Goal: Find specific page/section: Find specific page/section

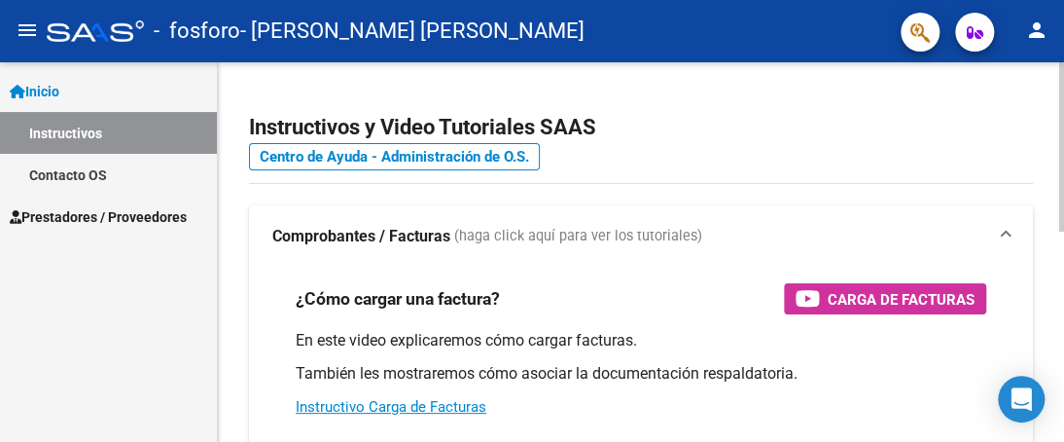
scroll to position [195, 0]
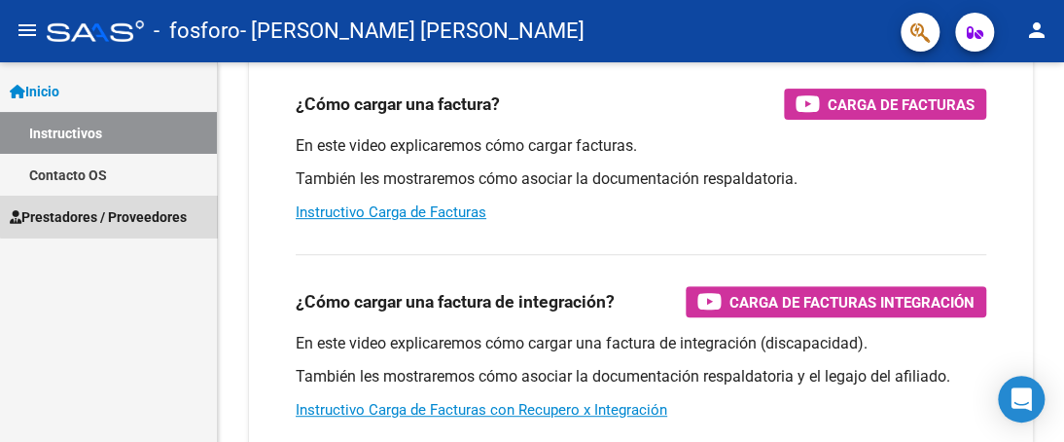
click at [117, 211] on span "Prestadores / Proveedores" at bounding box center [98, 216] width 177 height 21
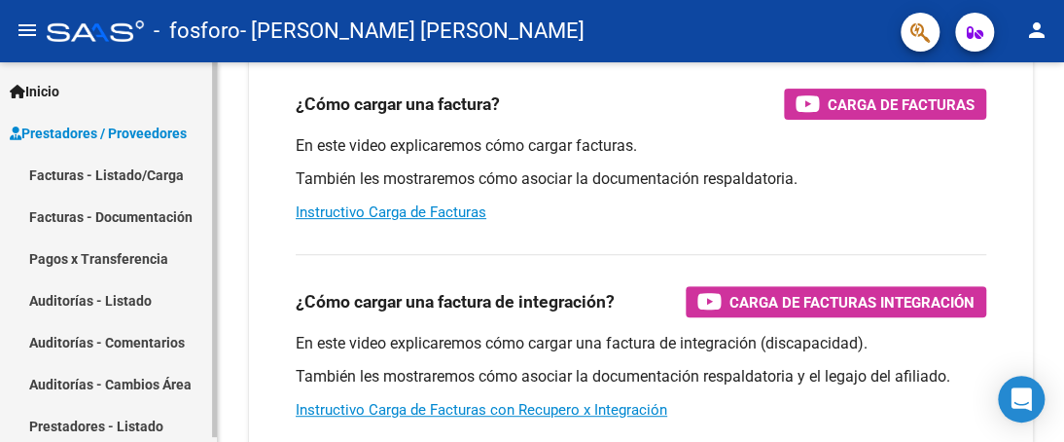
click at [113, 259] on link "Pagos x Transferencia" at bounding box center [108, 258] width 217 height 42
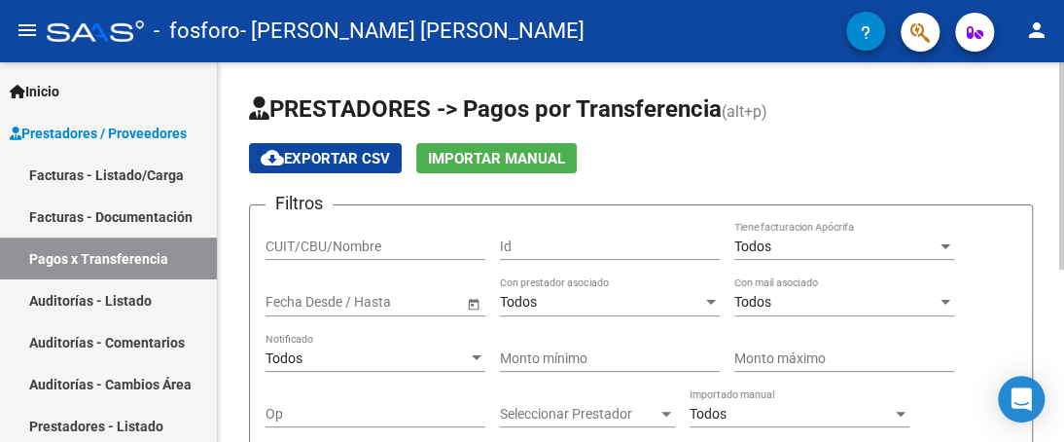
scroll to position [97, 0]
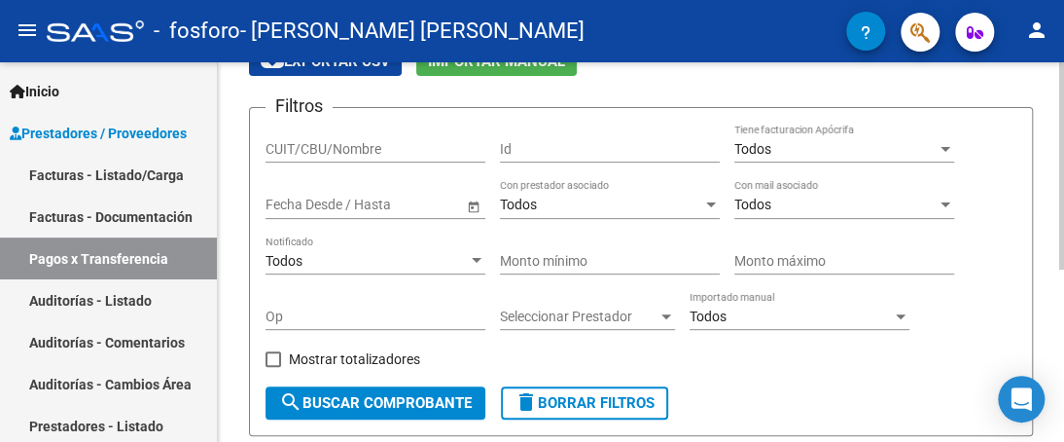
click at [473, 206] on span "Open calendar" at bounding box center [473, 205] width 47 height 47
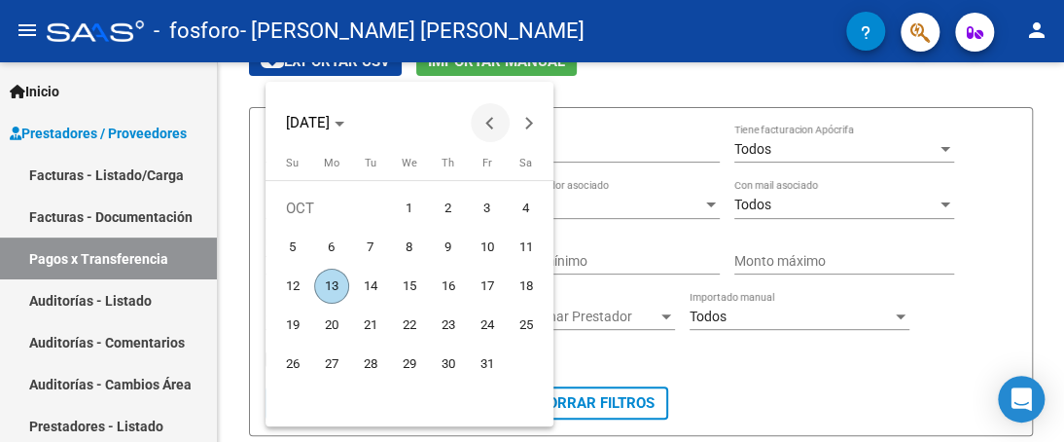
click at [490, 125] on button "Previous month" at bounding box center [490, 122] width 39 height 39
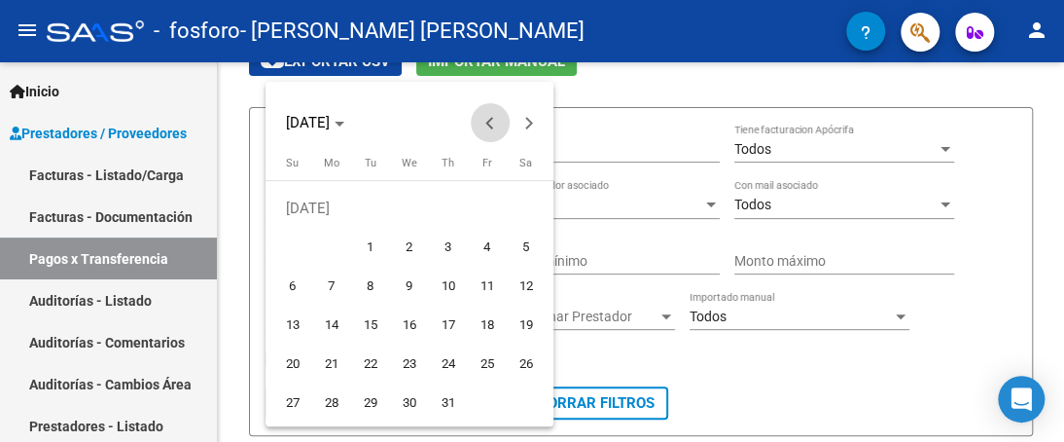
click at [490, 125] on button "Previous month" at bounding box center [490, 122] width 39 height 39
click at [286, 252] on span "1" at bounding box center [292, 247] width 35 height 35
type input "[DATE]"
click at [282, 247] on span "1" at bounding box center [292, 247] width 35 height 35
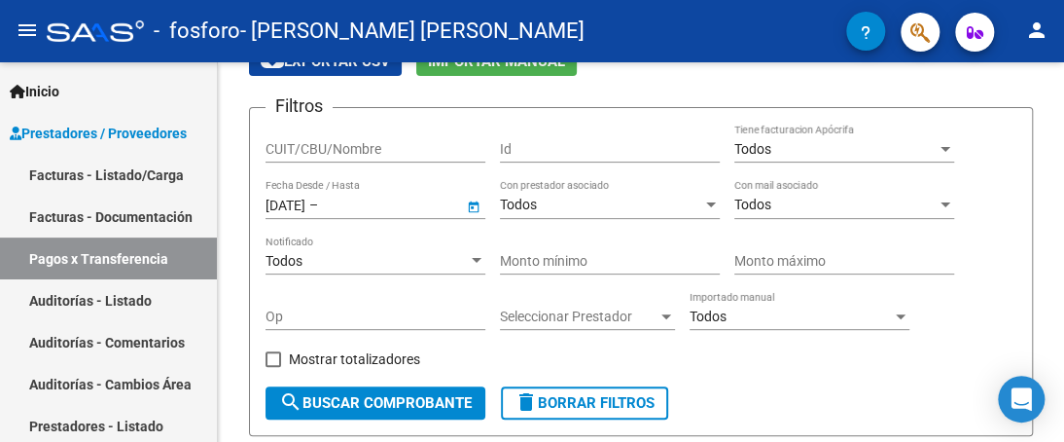
type input "[DATE]"
click at [472, 205] on span "Open calendar" at bounding box center [473, 205] width 47 height 47
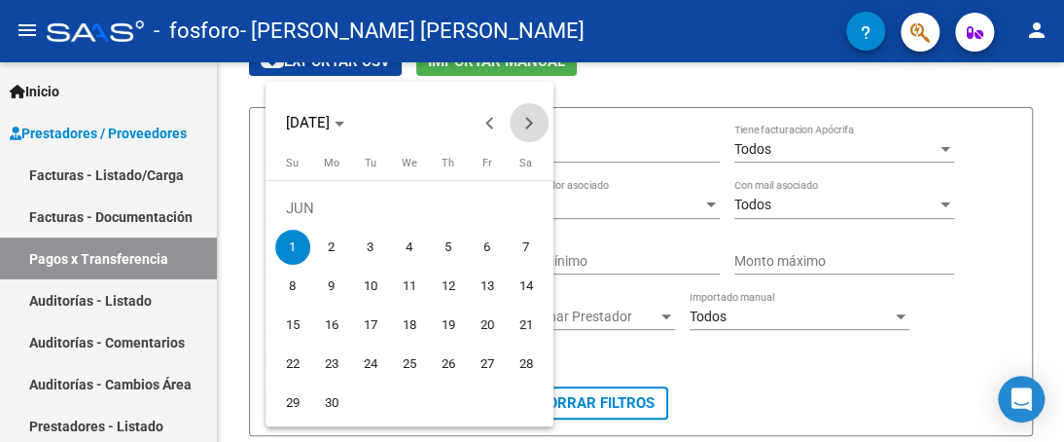
click at [534, 127] on span "Next month" at bounding box center [529, 122] width 39 height 39
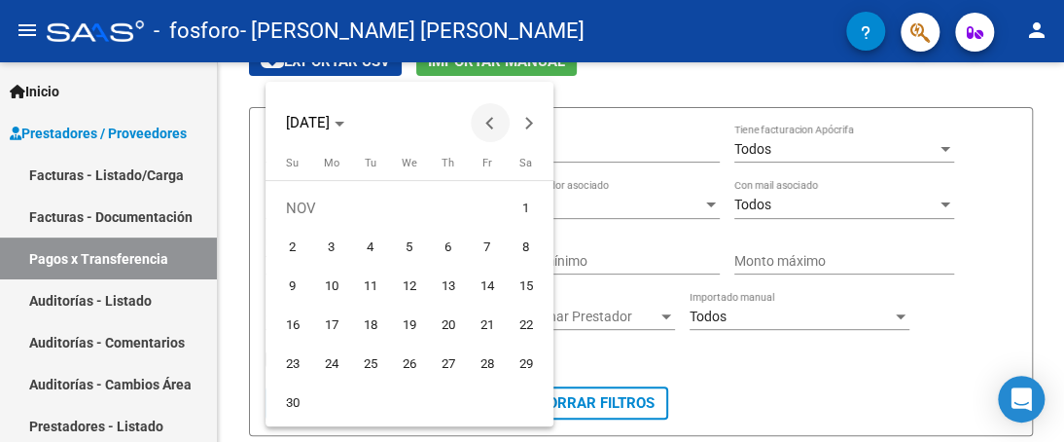
click at [488, 118] on span "Previous month" at bounding box center [490, 122] width 39 height 39
click at [324, 285] on span "13" at bounding box center [331, 286] width 35 height 35
type input "[DATE]"
click at [324, 285] on span "13" at bounding box center [331, 286] width 35 height 35
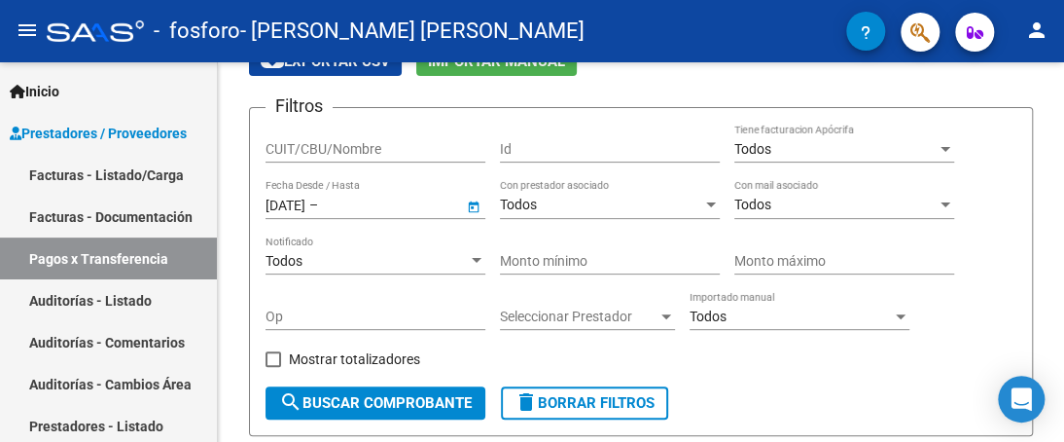
type input "[DATE]"
click at [476, 203] on span "Open calendar" at bounding box center [473, 205] width 47 height 47
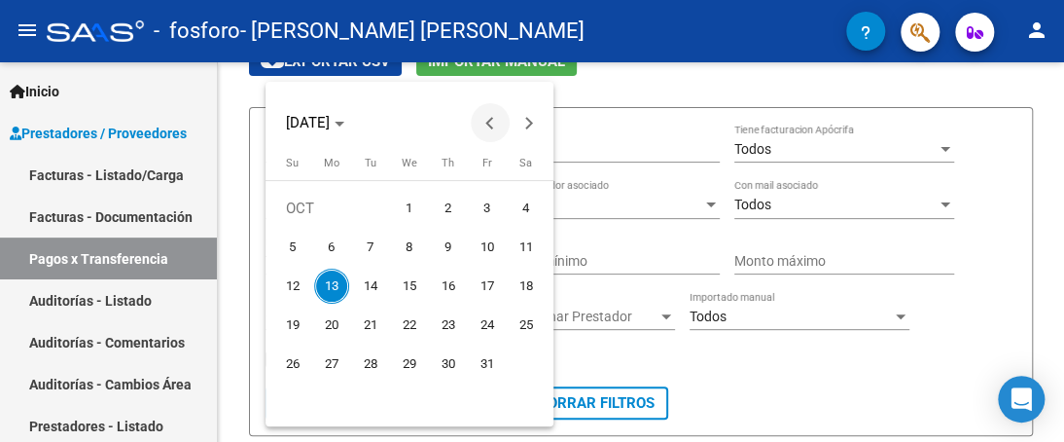
click at [491, 127] on button "Previous month" at bounding box center [490, 122] width 39 height 39
click at [288, 241] on span "1" at bounding box center [292, 247] width 35 height 35
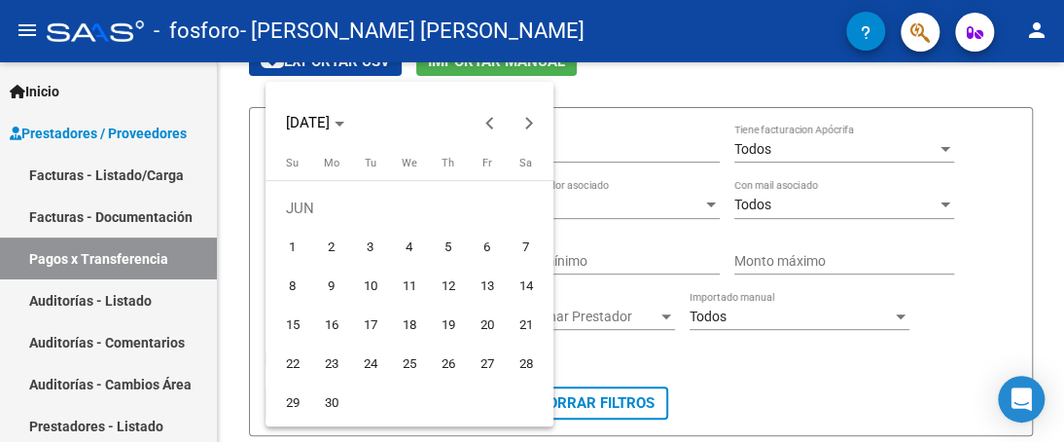
type input "[DATE]"
click at [529, 117] on span "Next month" at bounding box center [529, 122] width 39 height 39
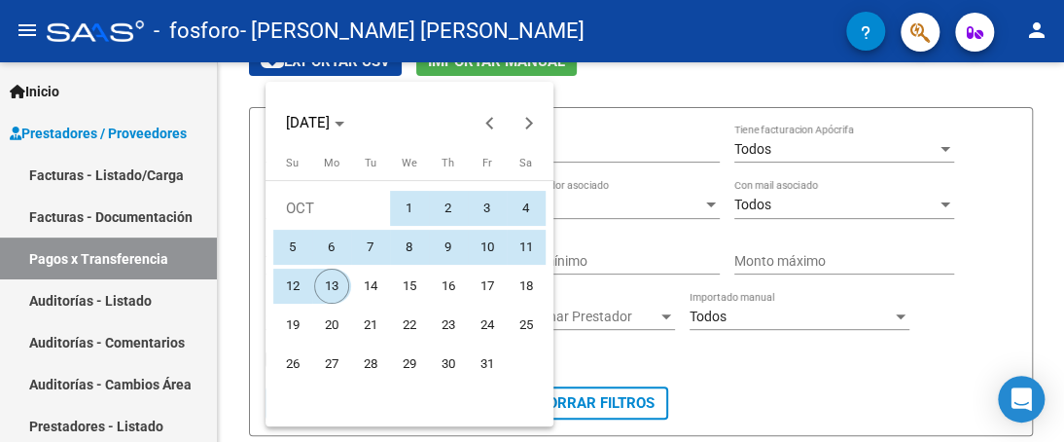
click at [335, 275] on span "13" at bounding box center [331, 286] width 35 height 35
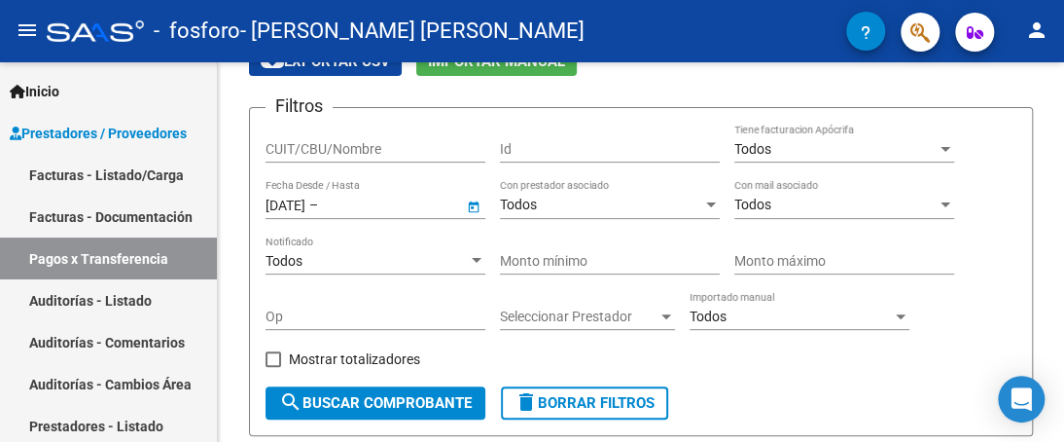
type input "[DATE]"
click at [416, 400] on span "search Buscar Comprobante" at bounding box center [375, 403] width 193 height 18
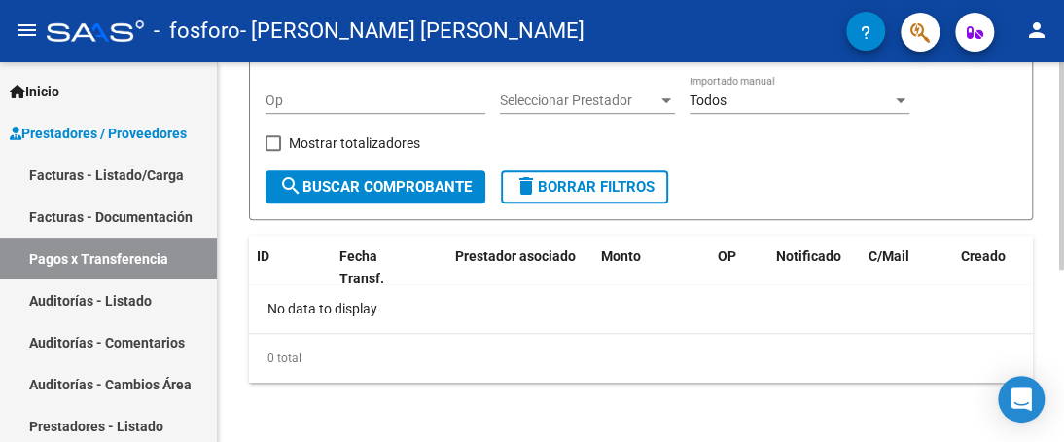
scroll to position [0, 0]
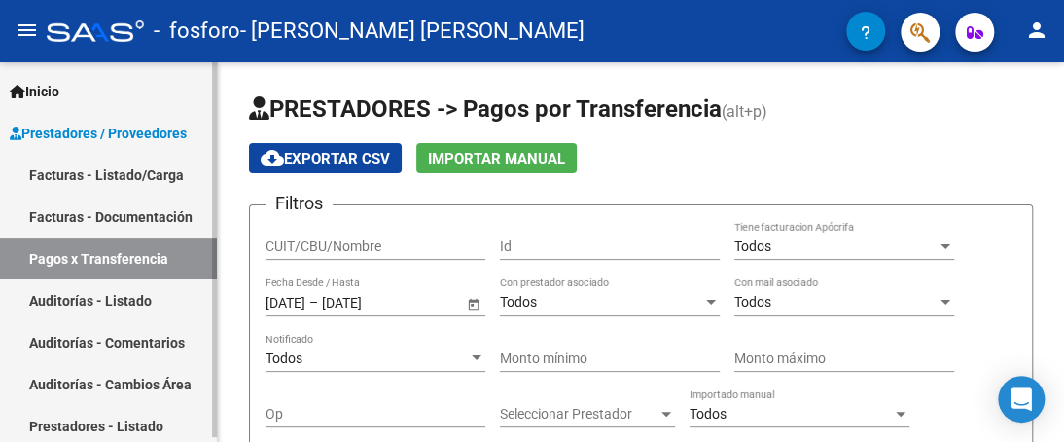
click at [138, 216] on link "Facturas - Documentación" at bounding box center [108, 217] width 217 height 42
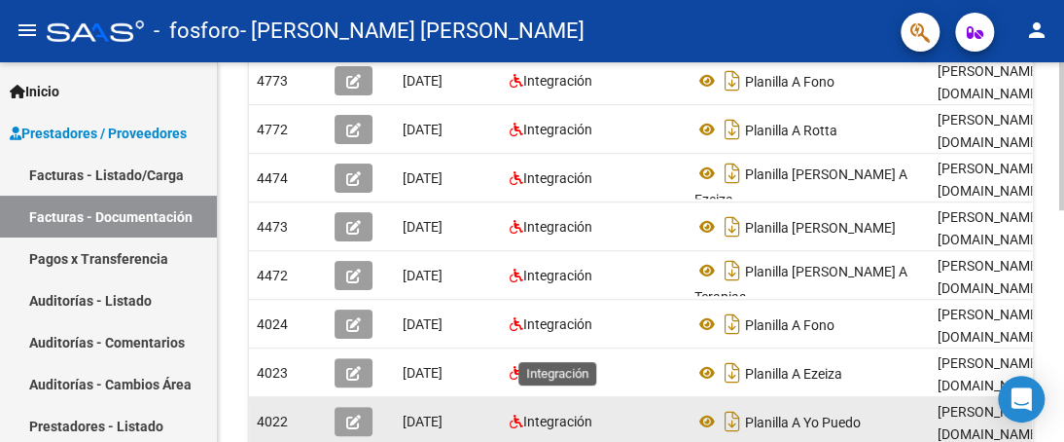
scroll to position [591, 0]
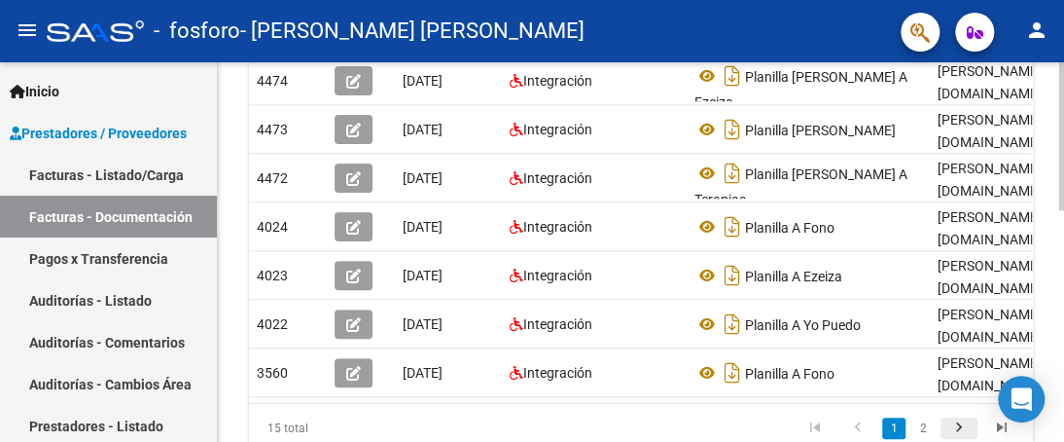
click at [953, 418] on icon "go to next page" at bounding box center [959, 429] width 25 height 23
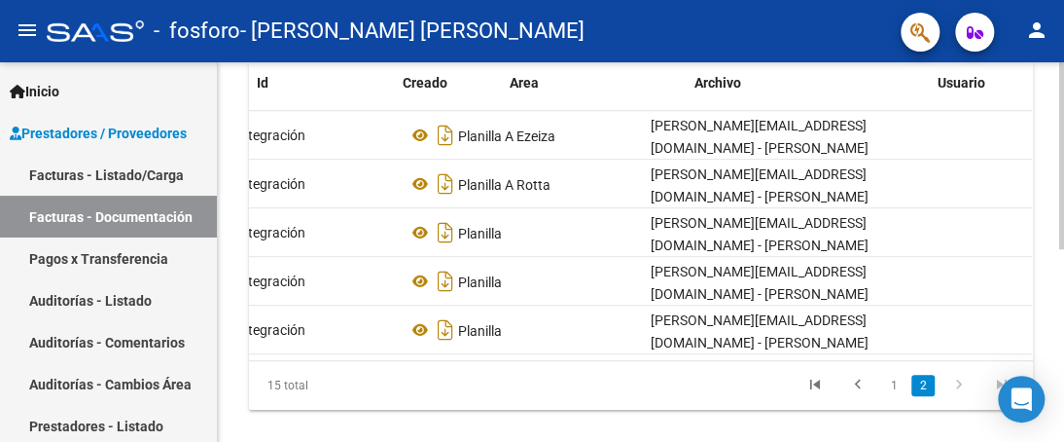
scroll to position [0, 0]
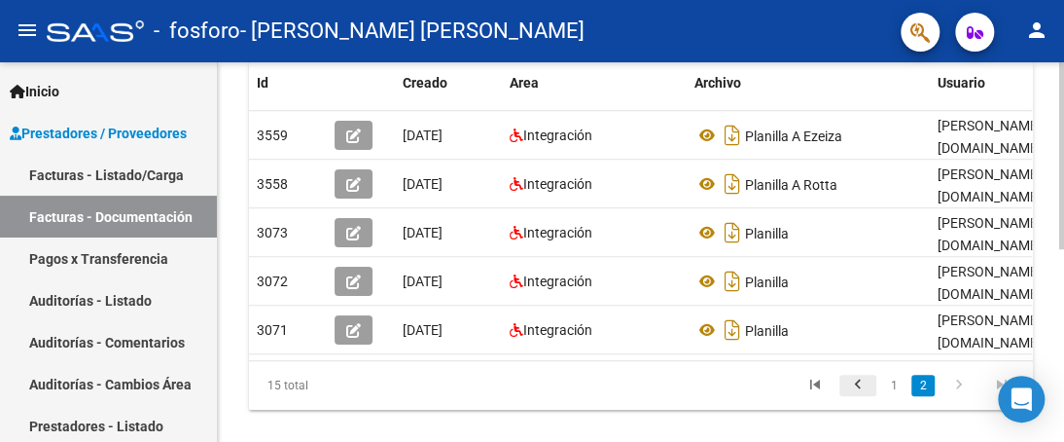
click at [864, 376] on icon "go to previous page" at bounding box center [857, 387] width 25 height 23
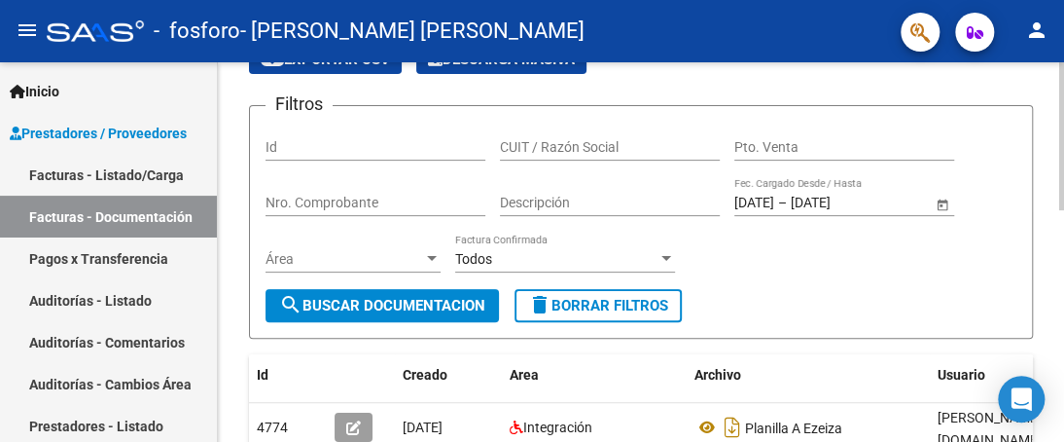
scroll to position [293, 0]
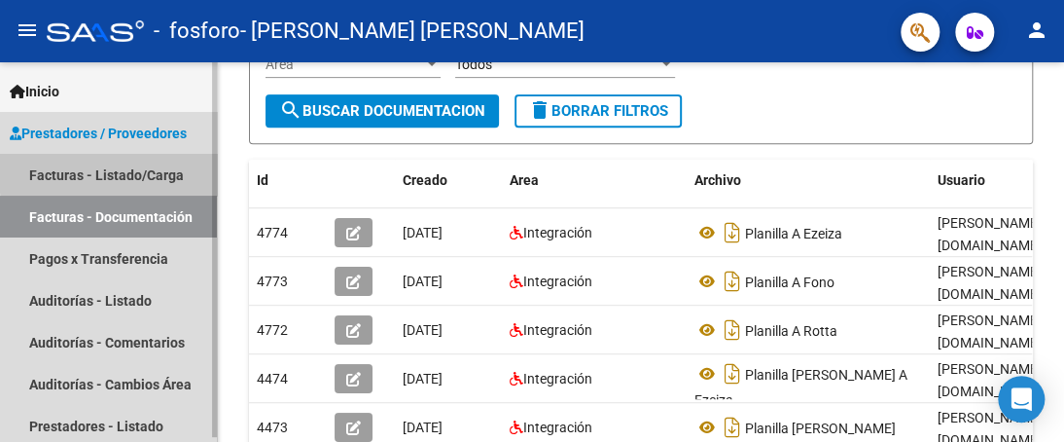
click at [140, 170] on link "Facturas - Listado/Carga" at bounding box center [108, 175] width 217 height 42
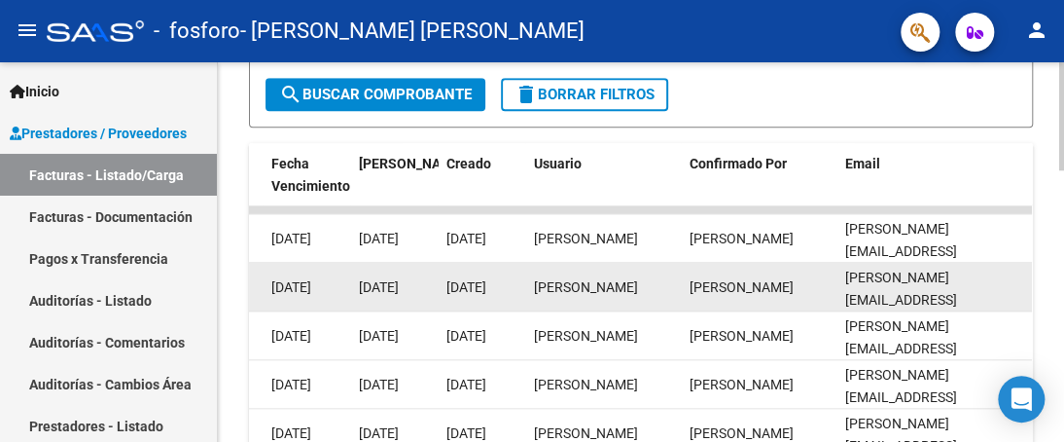
scroll to position [662, 0]
